Goal: Task Accomplishment & Management: Manage account settings

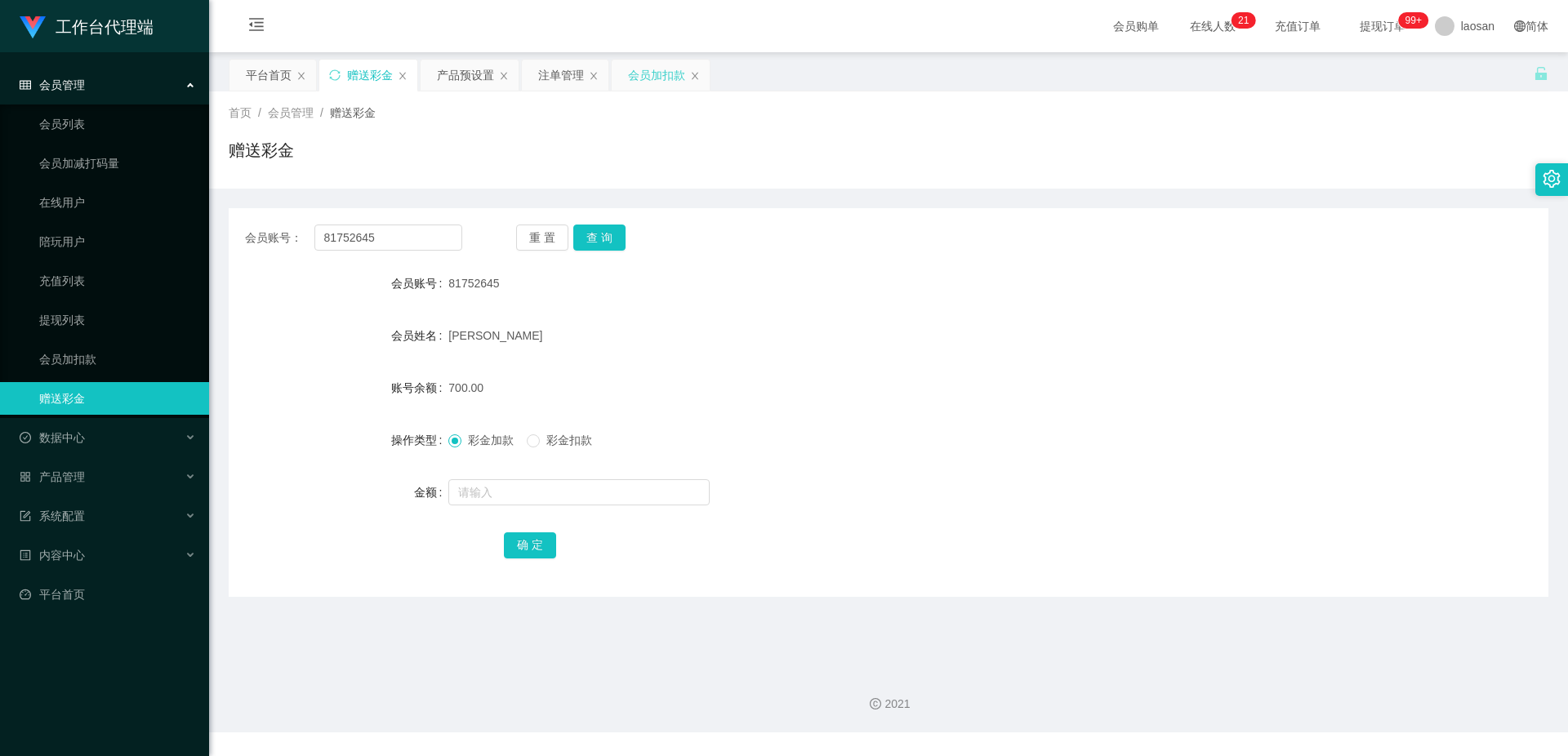
click at [645, 76] on div "会员加扣款" at bounding box center [657, 75] width 58 height 31
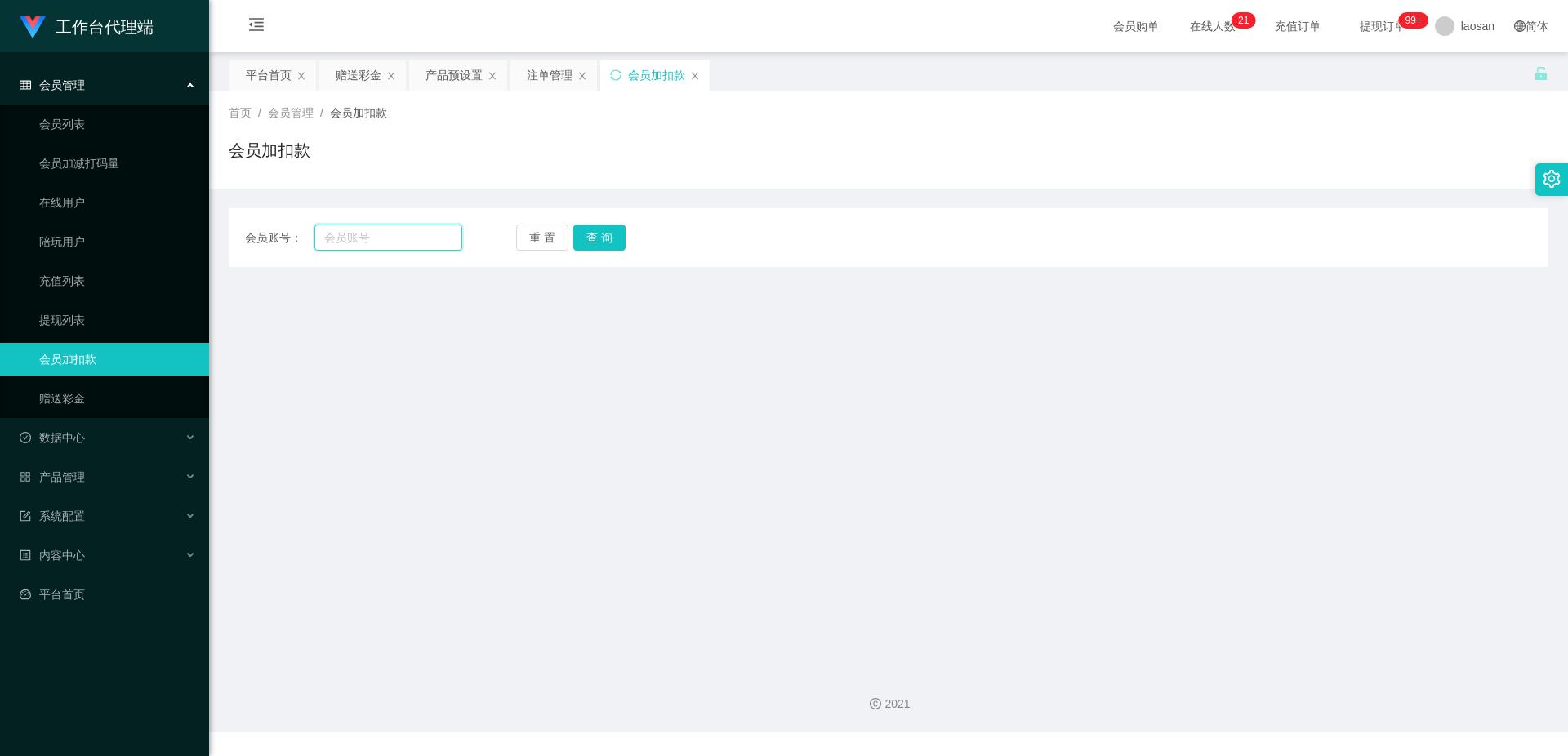
click at [403, 244] on input "text" at bounding box center [387, 237] width 147 height 26
paste input "81752645"
type input "81752645"
click at [598, 238] on button "查 询" at bounding box center [599, 237] width 52 height 26
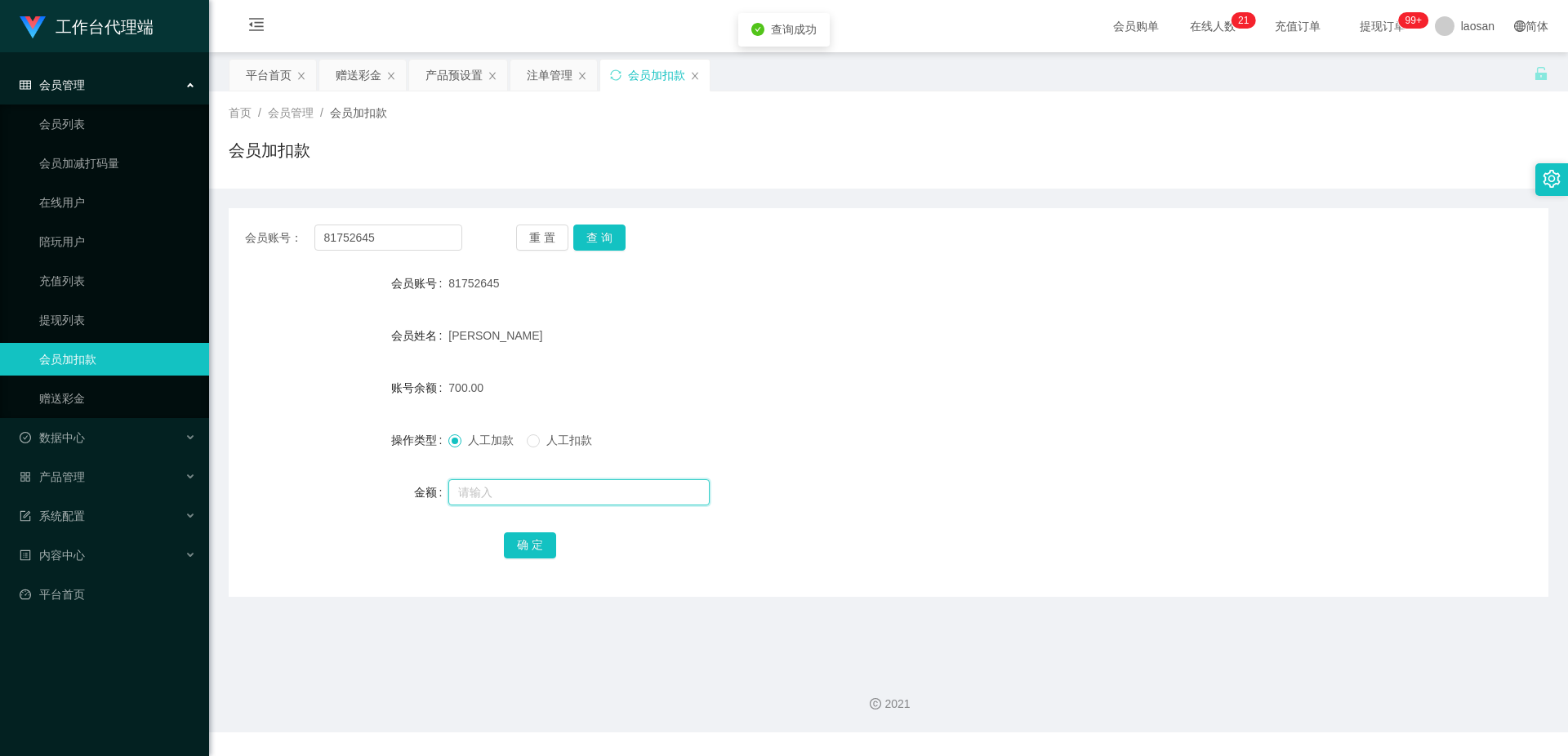
click at [514, 497] on input "text" at bounding box center [579, 492] width 261 height 26
type input "1800"
click at [536, 536] on button "确 定" at bounding box center [530, 546] width 52 height 26
click at [810, 380] on div "2500.00" at bounding box center [833, 388] width 770 height 32
click at [440, 78] on div "产品预设置" at bounding box center [455, 75] width 58 height 31
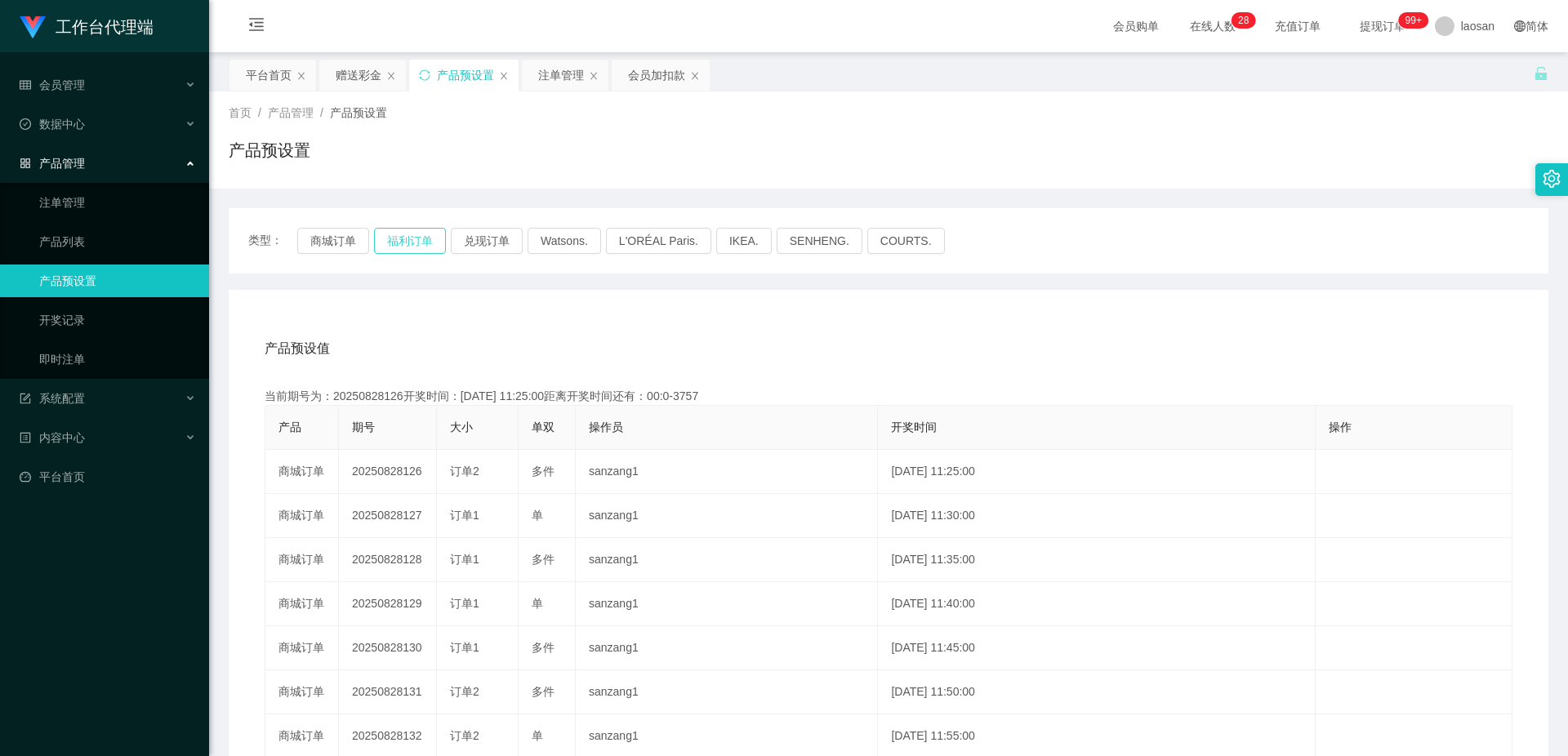
click at [417, 234] on button "福利订单" at bounding box center [410, 241] width 72 height 26
click at [418, 244] on button "福利订单" at bounding box center [410, 241] width 72 height 26
click at [546, 312] on div "产品预设值 添加期号 当前期号为：20250828139开奖时间：[DATE] 12:30:00距离开奖时间还有： 产品 期号 大小 单双 操作员 开奖时间 …" at bounding box center [888, 626] width 1319 height 673
click at [418, 243] on button "福利订单" at bounding box center [410, 241] width 72 height 26
click at [565, 75] on div "注单管理" at bounding box center [561, 75] width 45 height 31
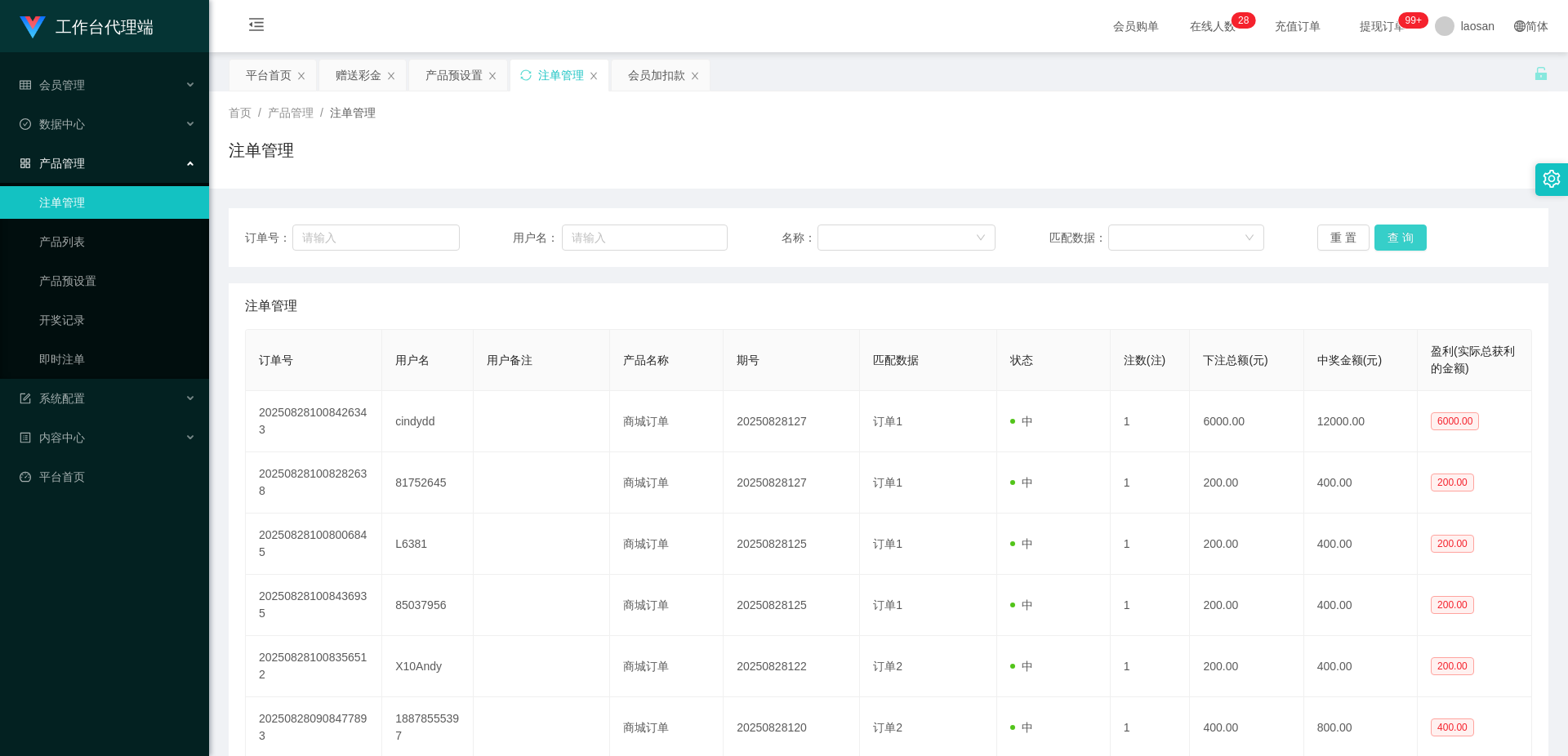
click at [1404, 239] on button "查 询" at bounding box center [1400, 237] width 52 height 26
click at [1404, 239] on button "查 询" at bounding box center [1409, 237] width 70 height 26
click at [1404, 239] on div "重 置 查 询" at bounding box center [1424, 237] width 215 height 26
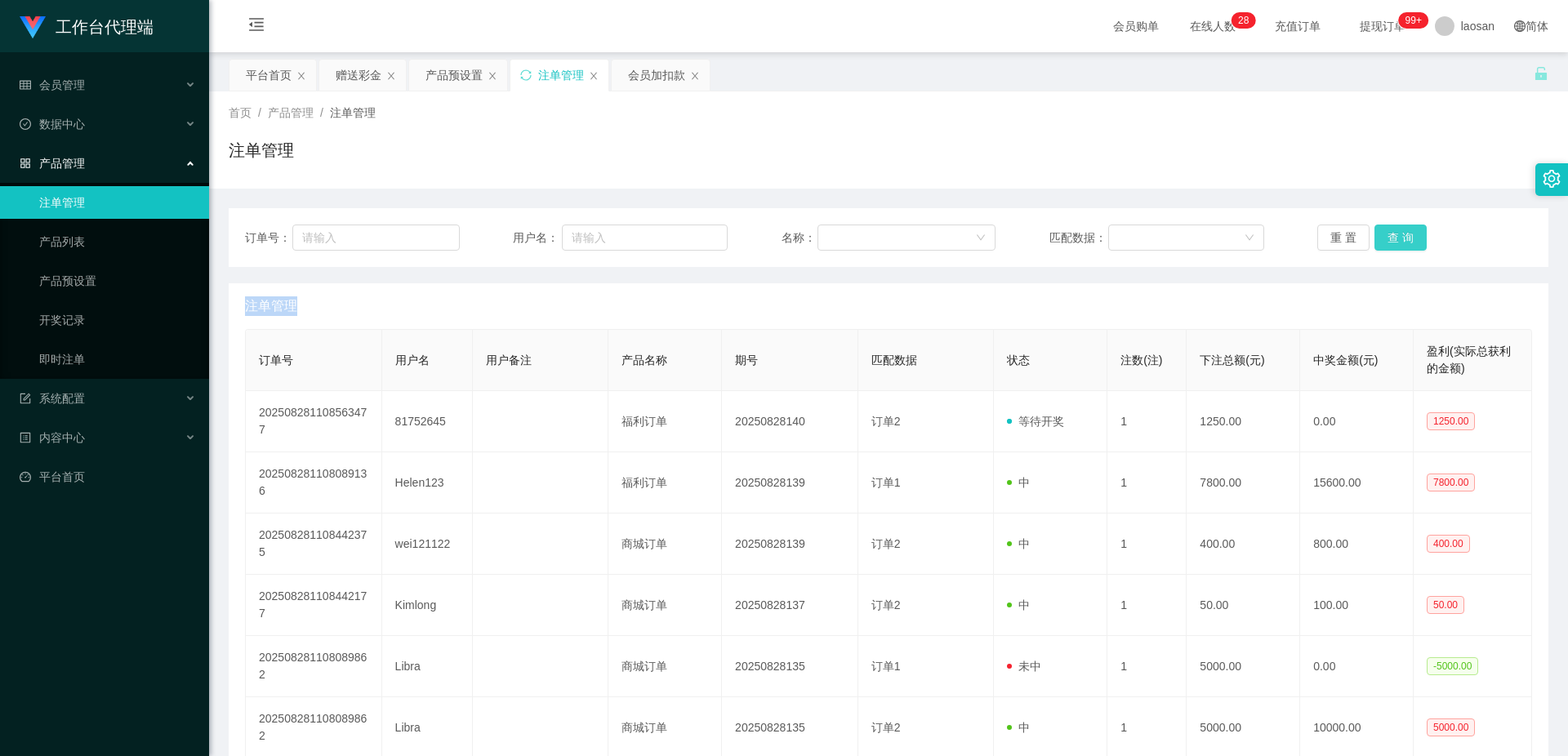
click at [1404, 239] on button "查 询" at bounding box center [1400, 237] width 52 height 26
click at [1404, 239] on div "重 置 查 询" at bounding box center [1424, 237] width 215 height 26
click at [1404, 218] on div "订单号： 用户名： 名称： 匹配数据： 重 置 查 询" at bounding box center [888, 237] width 1319 height 58
click at [1404, 239] on button "查 询" at bounding box center [1400, 237] width 52 height 26
click at [656, 69] on div "会员加扣款" at bounding box center [657, 75] width 58 height 31
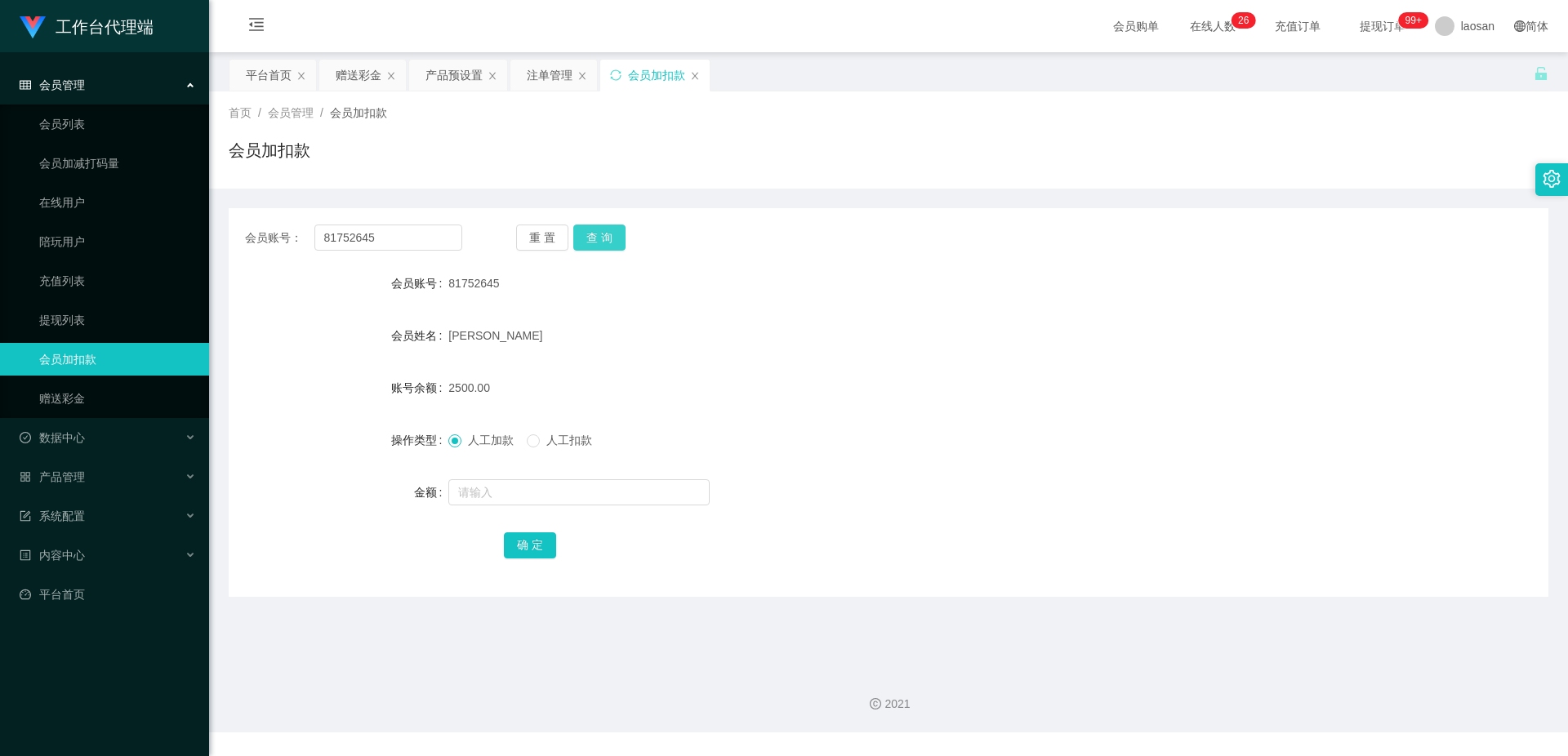
click at [621, 233] on button "查 询" at bounding box center [599, 237] width 52 height 26
click at [619, 235] on button "查 询" at bounding box center [599, 237] width 52 height 26
click at [600, 239] on button "查 询" at bounding box center [599, 237] width 52 height 26
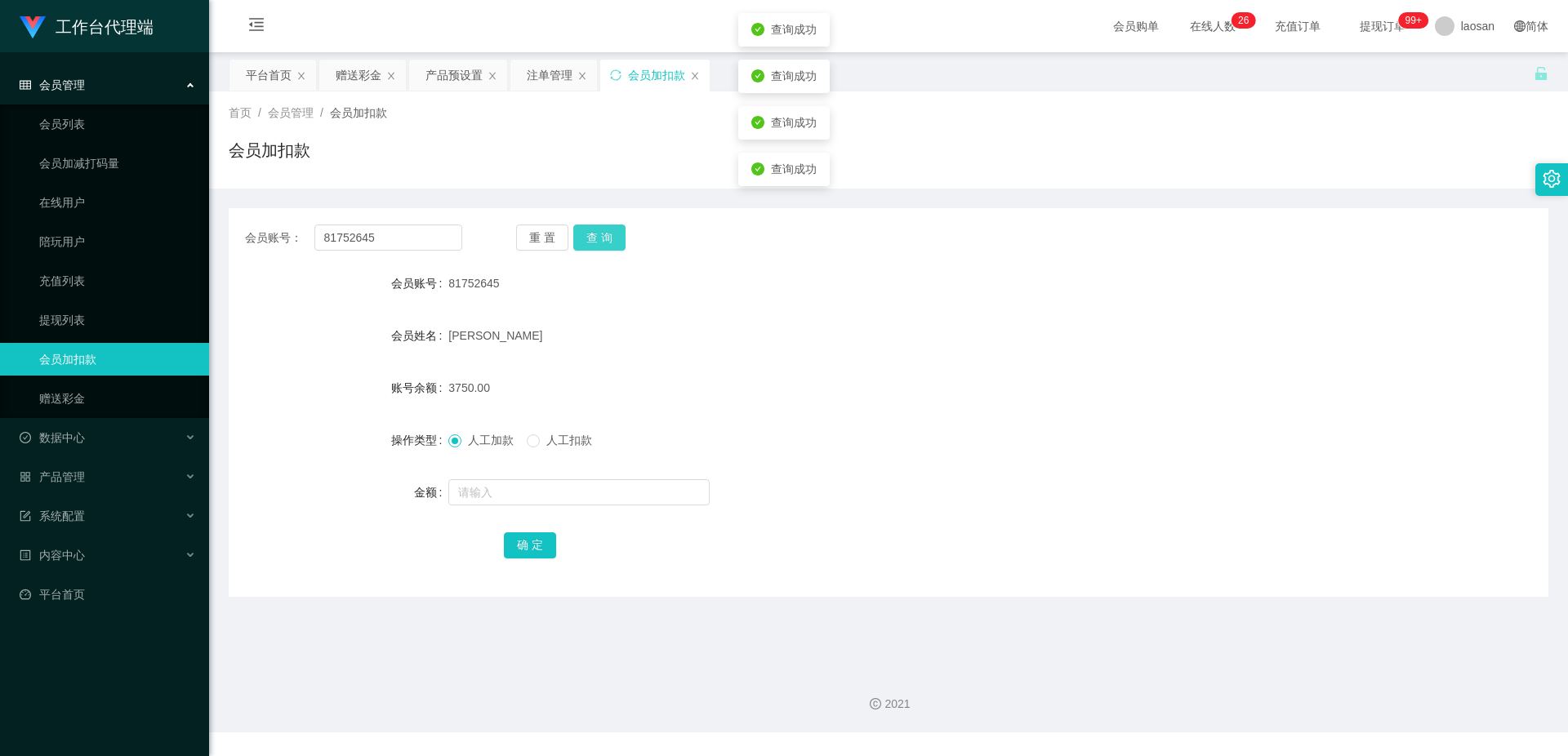
click at [600, 239] on button "查 询" at bounding box center [599, 237] width 52 height 26
click at [600, 239] on button "查 询" at bounding box center [608, 237] width 70 height 26
click at [600, 239] on button "查 询" at bounding box center [599, 237] width 52 height 26
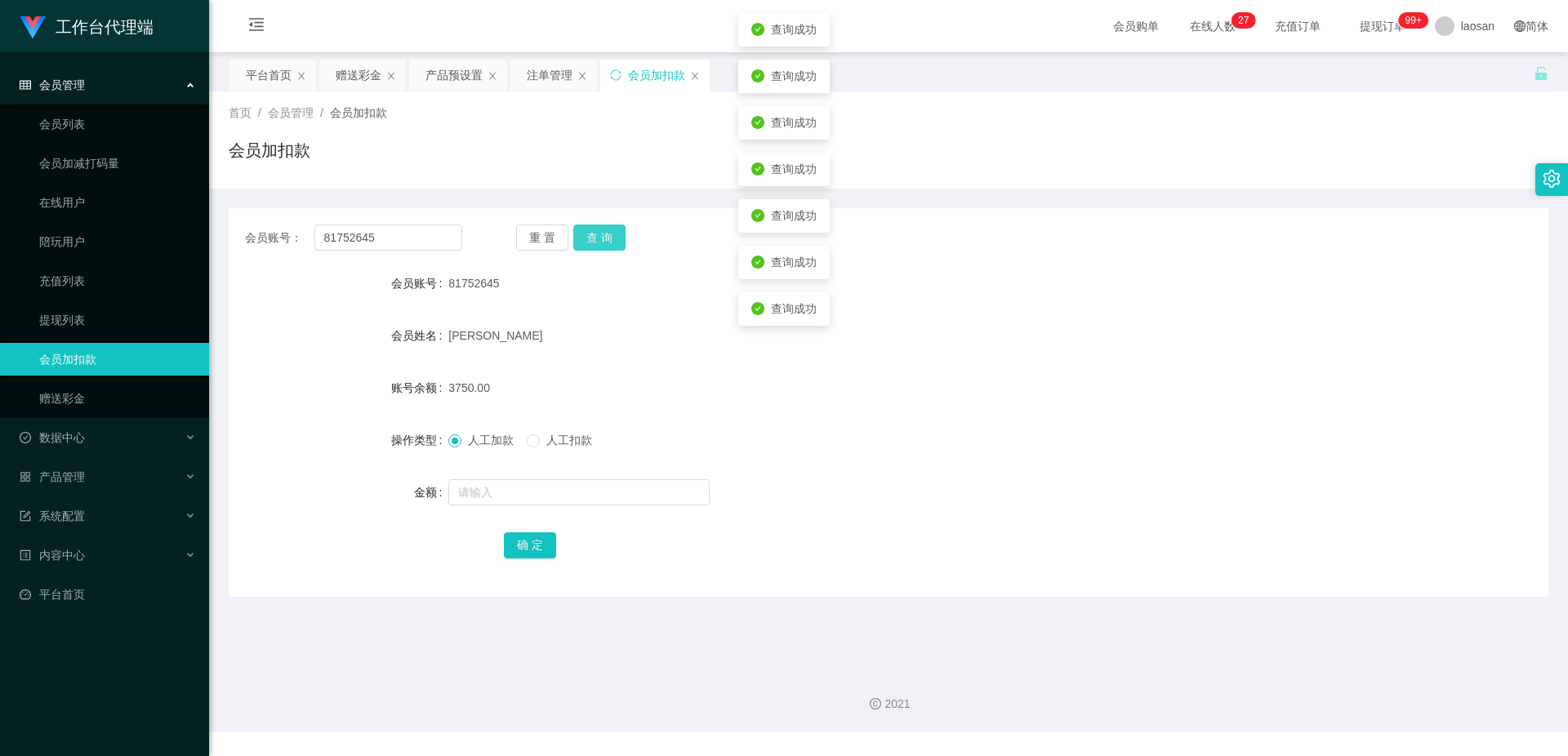
click at [600, 239] on button "查 询" at bounding box center [599, 237] width 52 height 26
